Goal: Task Accomplishment & Management: Use online tool/utility

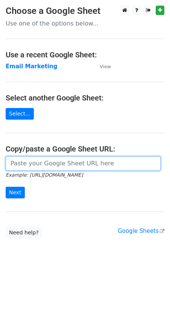
click at [30, 167] on input "url" at bounding box center [83, 164] width 155 height 14
type input "https://docs.google.com/spreadsheets/d/1xL6TpCDV6I8u0ZLJNyeDzG9gA4aAWzyqnMKZojC…"
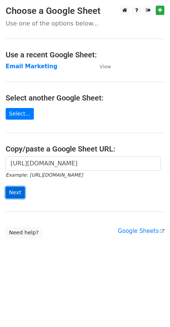
click at [19, 192] on input "Next" at bounding box center [15, 193] width 19 height 12
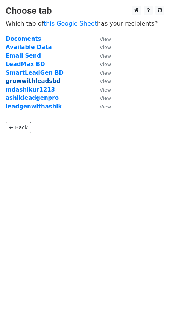
click at [18, 80] on strong "growwithleadsbd" at bounding box center [33, 81] width 55 height 7
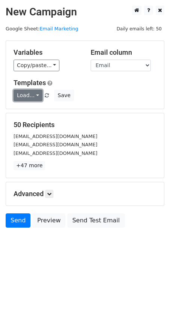
click at [31, 93] on link "Load..." at bounding box center [28, 96] width 29 height 12
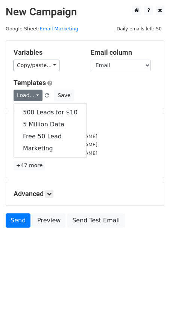
click at [100, 155] on div "[EMAIL_ADDRESS][DOMAIN_NAME]" at bounding box center [85, 153] width 154 height 9
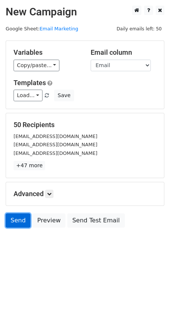
click at [20, 223] on link "Send" at bounding box center [18, 221] width 25 height 14
